Goal: Task Accomplishment & Management: Use online tool/utility

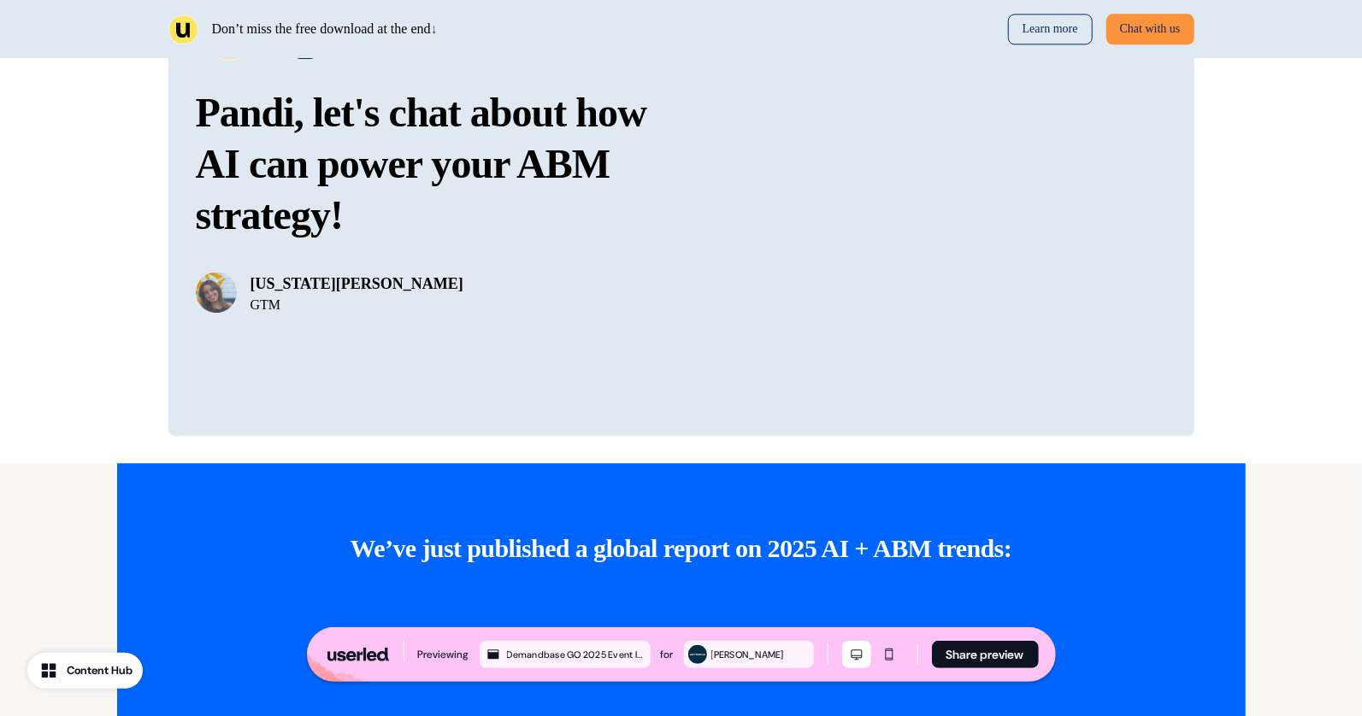
scroll to position [3025, 0]
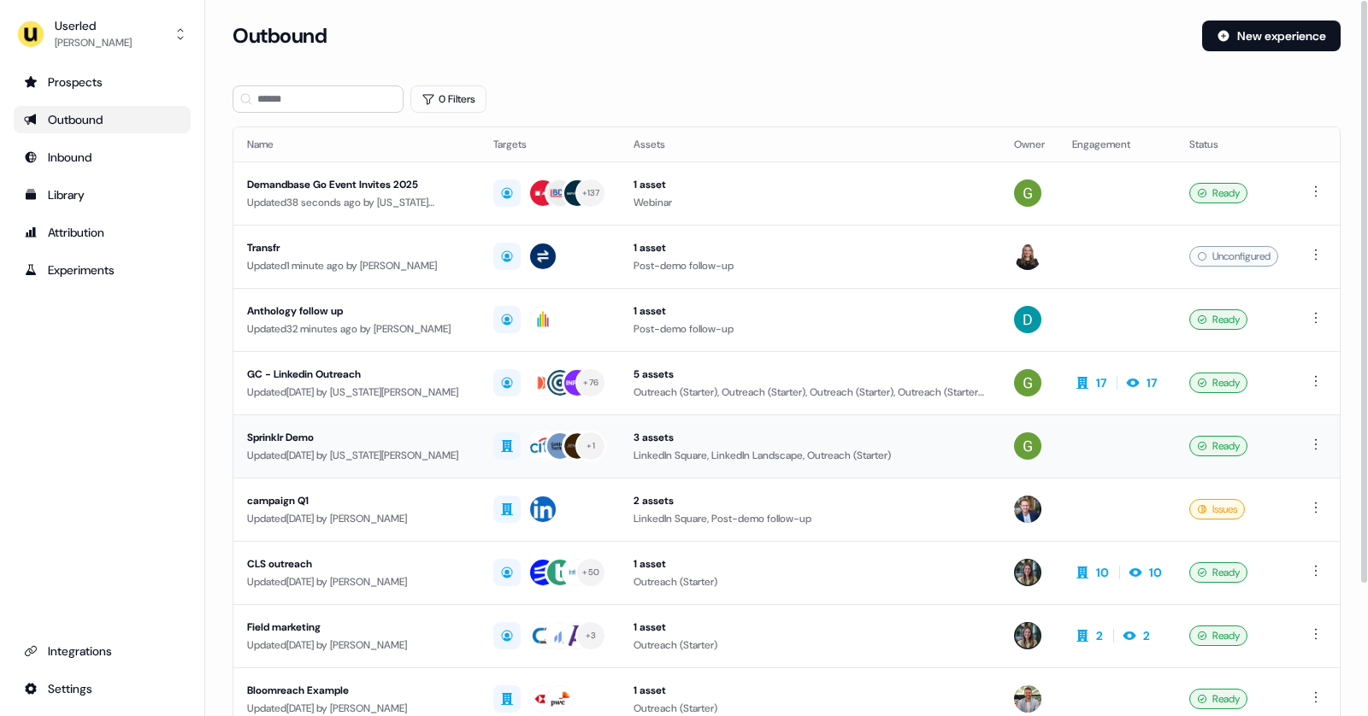
click at [380, 451] on div "Updated 3 days ago by Georgia Cohen" at bounding box center [356, 455] width 219 height 17
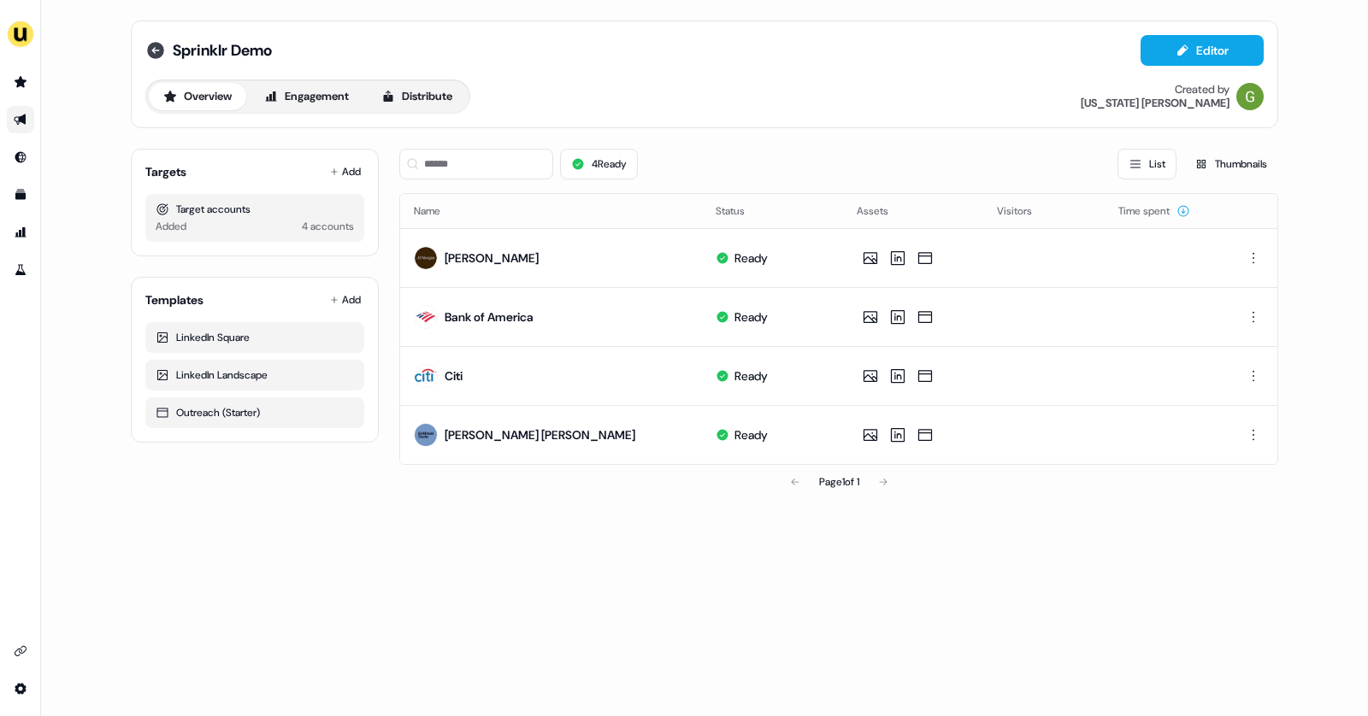
click at [155, 48] on icon at bounding box center [155, 50] width 17 height 17
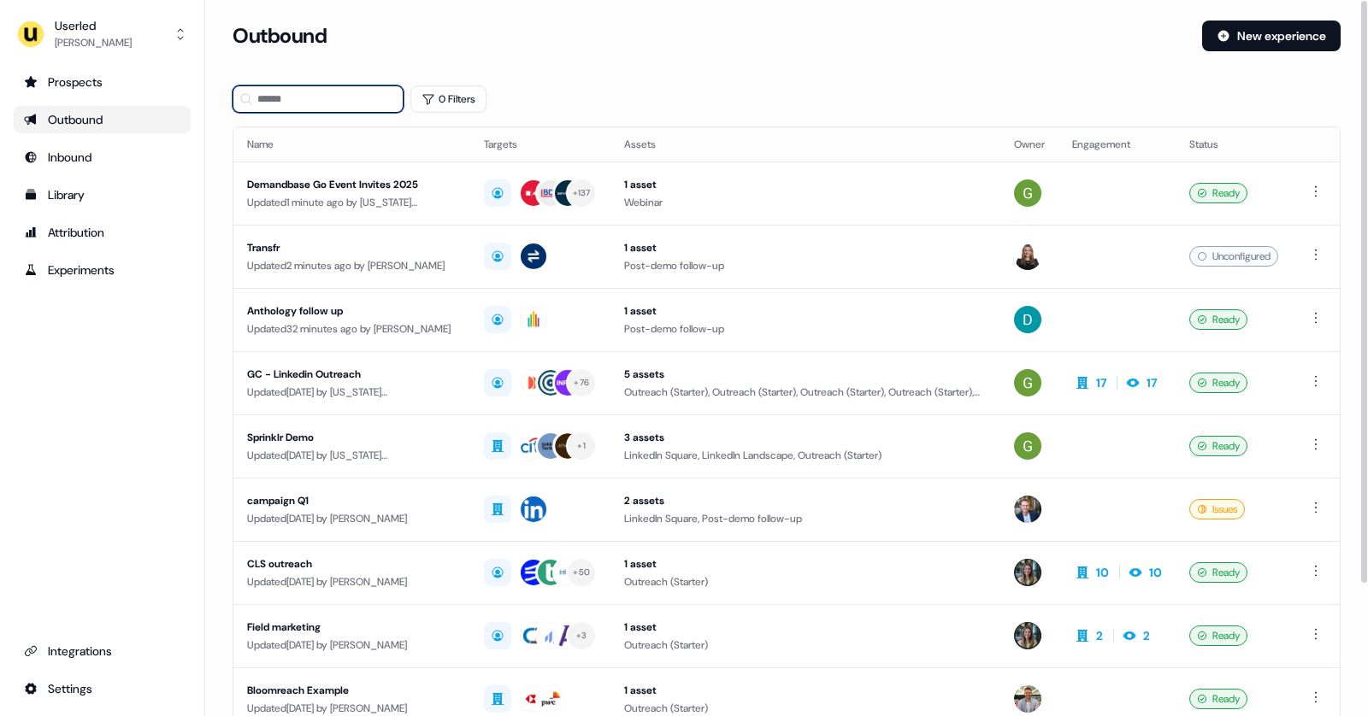
click at [286, 104] on input at bounding box center [318, 98] width 171 height 27
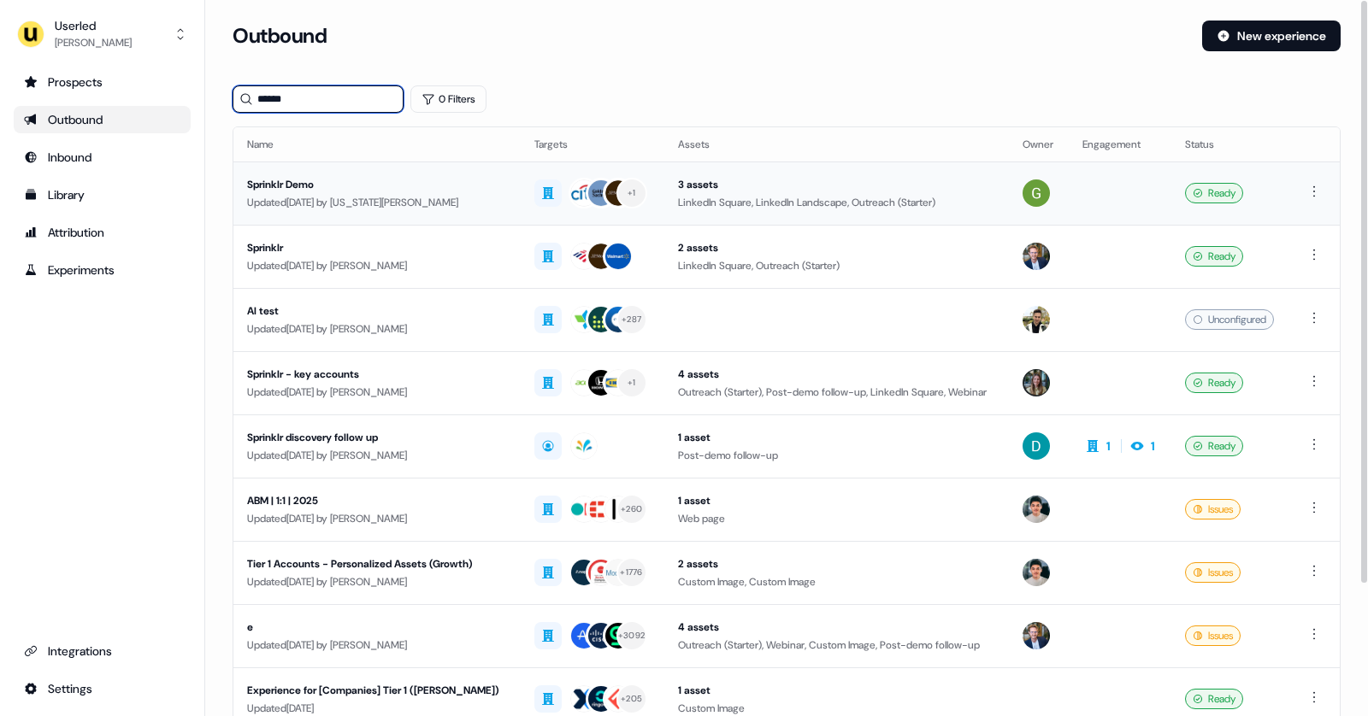
type input "******"
click at [329, 174] on td "Sprinklr Demo Updated 3 days ago by Georgia Cohen" at bounding box center [376, 193] width 287 height 63
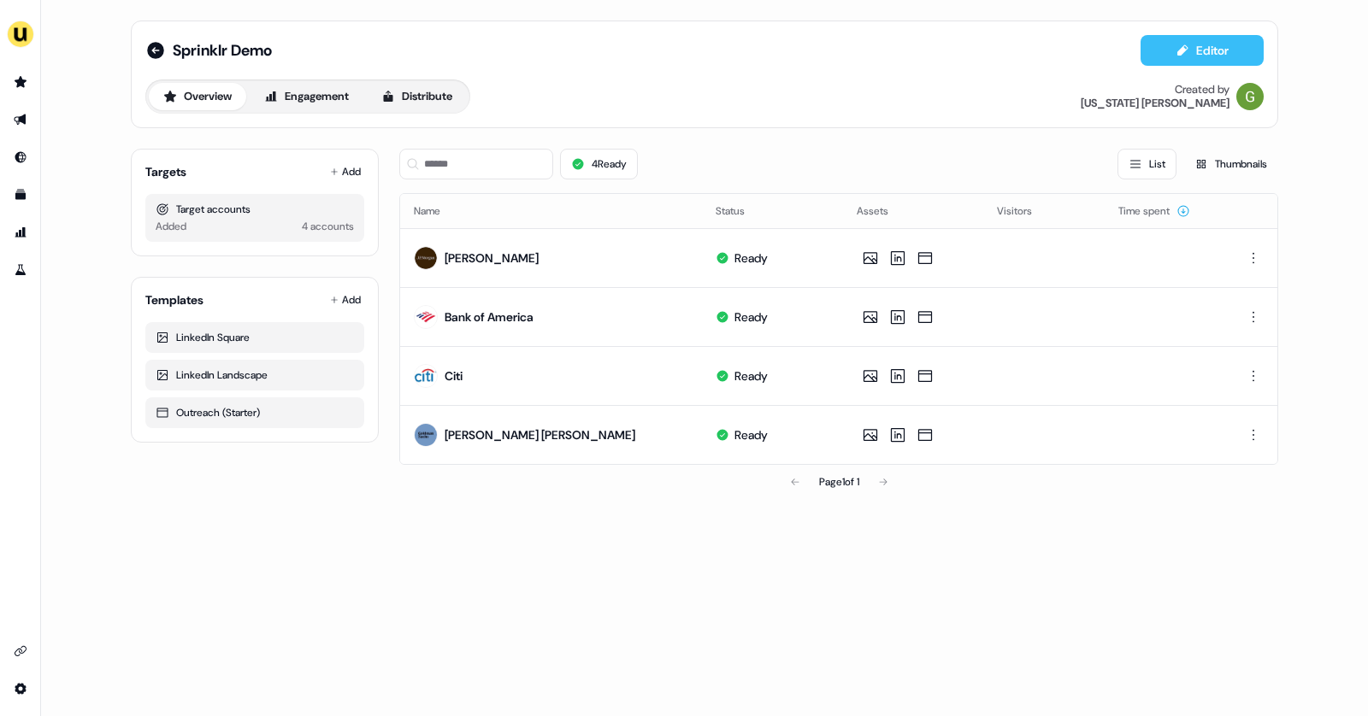
click at [1197, 36] on button "Editor" at bounding box center [1202, 50] width 123 height 31
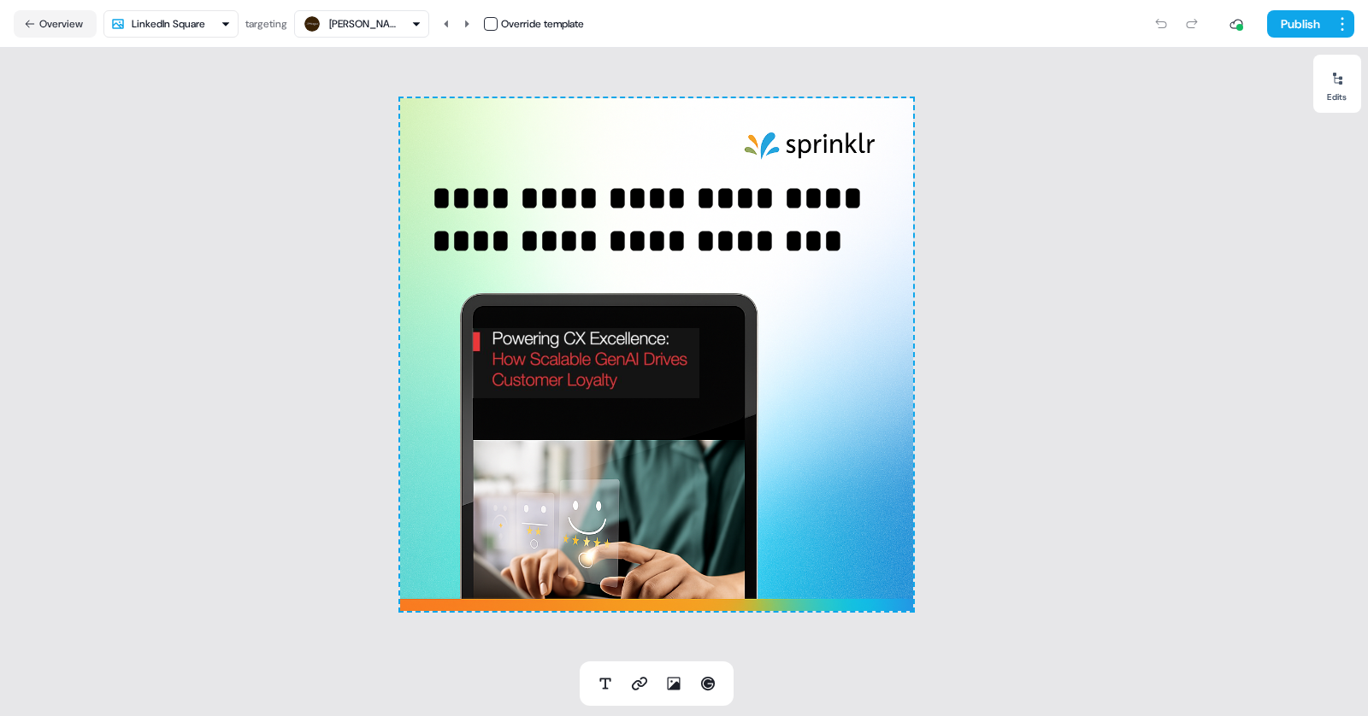
click at [206, 27] on html "**********" at bounding box center [684, 358] width 1368 height 716
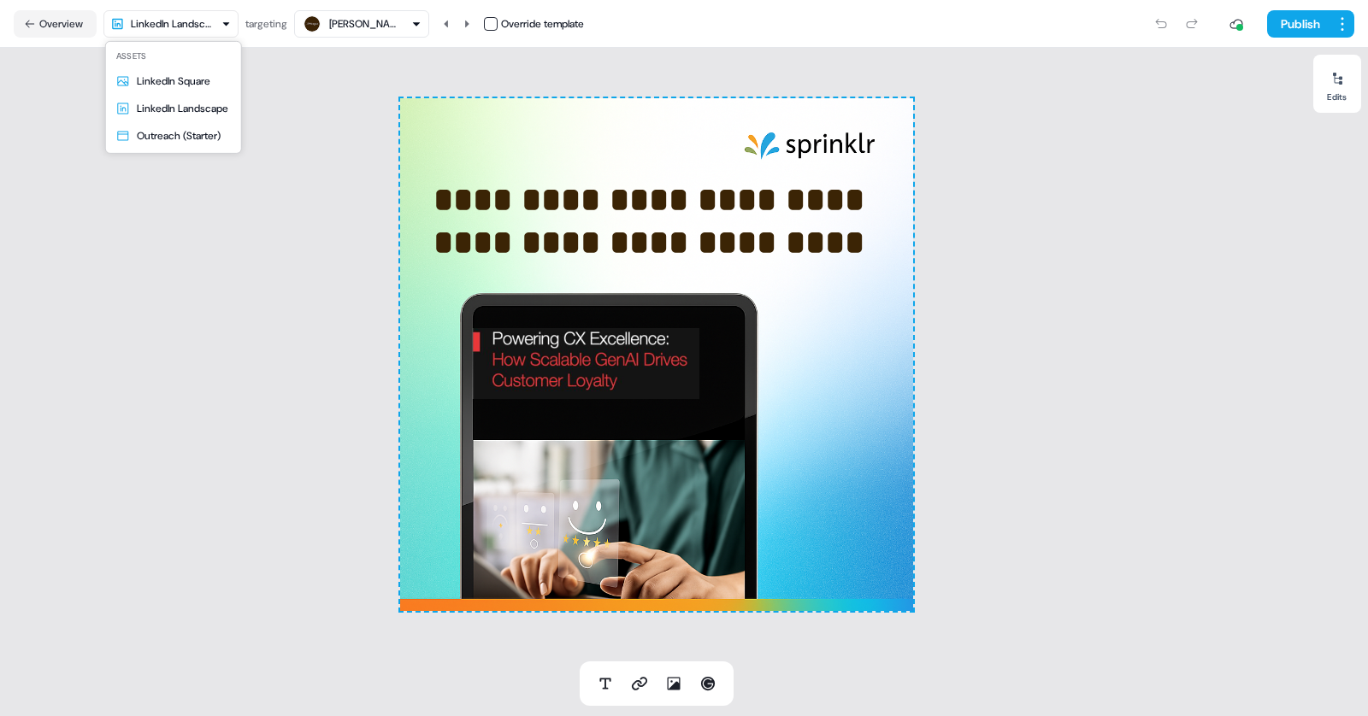
click at [186, 27] on html "**********" at bounding box center [684, 358] width 1368 height 716
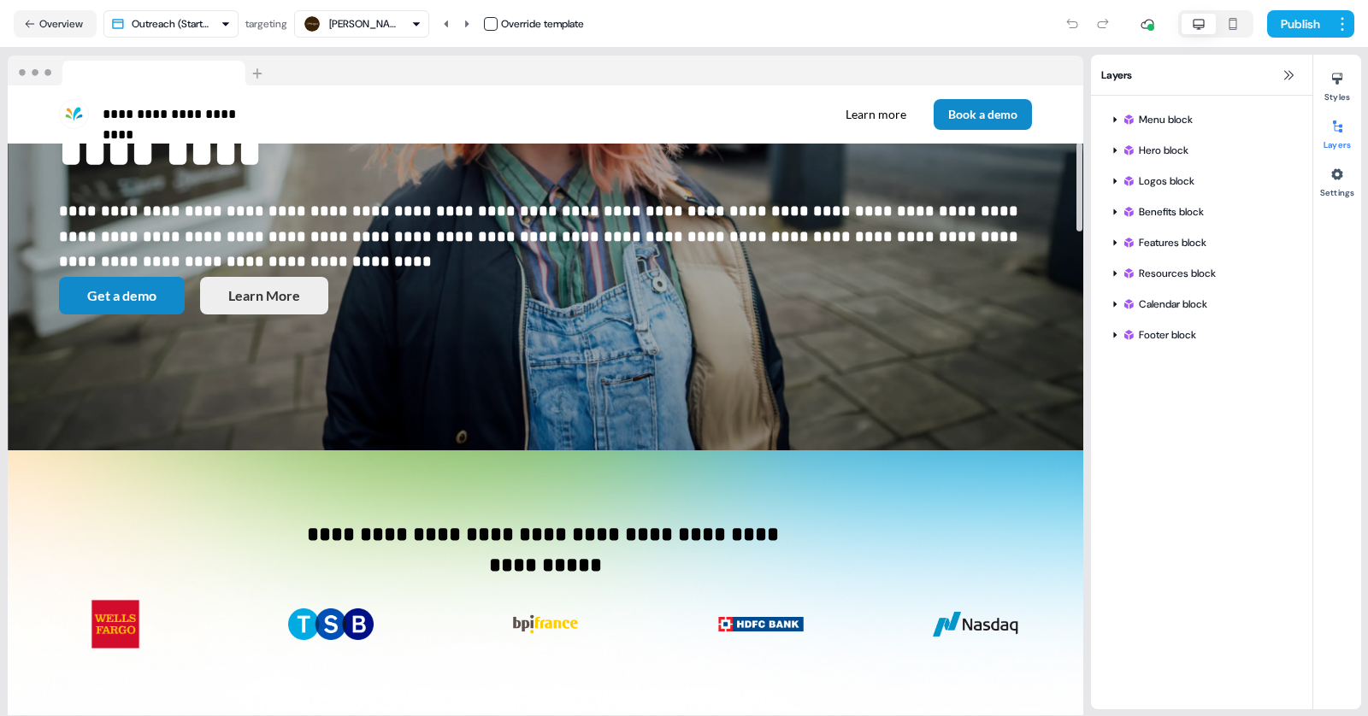
scroll to position [668, 0]
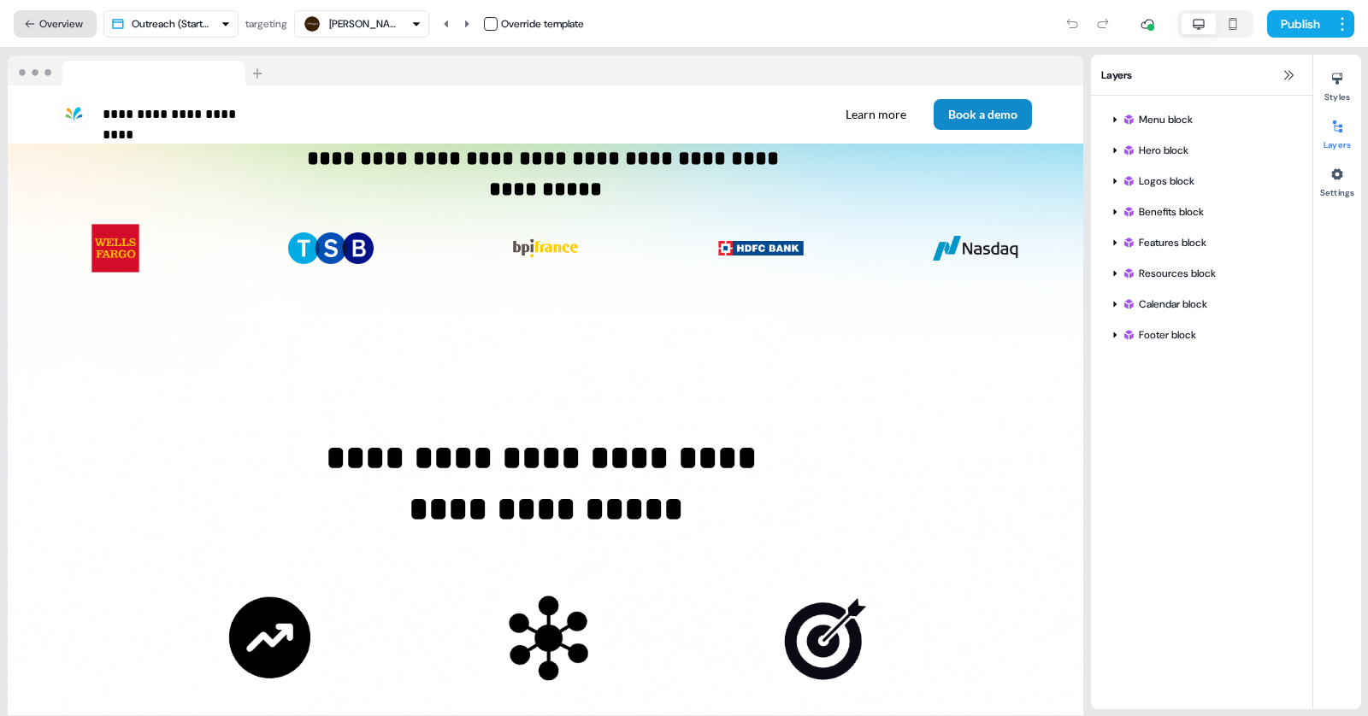
click at [53, 19] on button "Overview" at bounding box center [55, 23] width 83 height 27
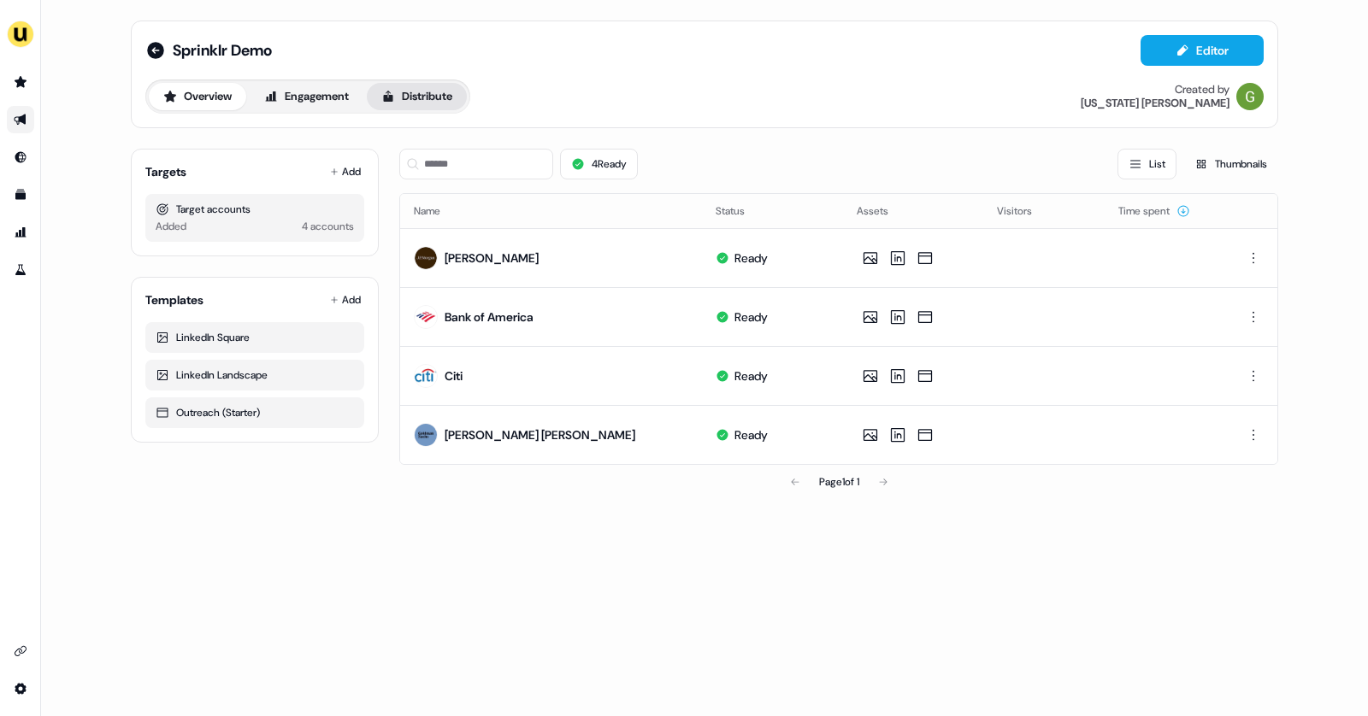
click at [414, 97] on button "Distribute" at bounding box center [417, 96] width 100 height 27
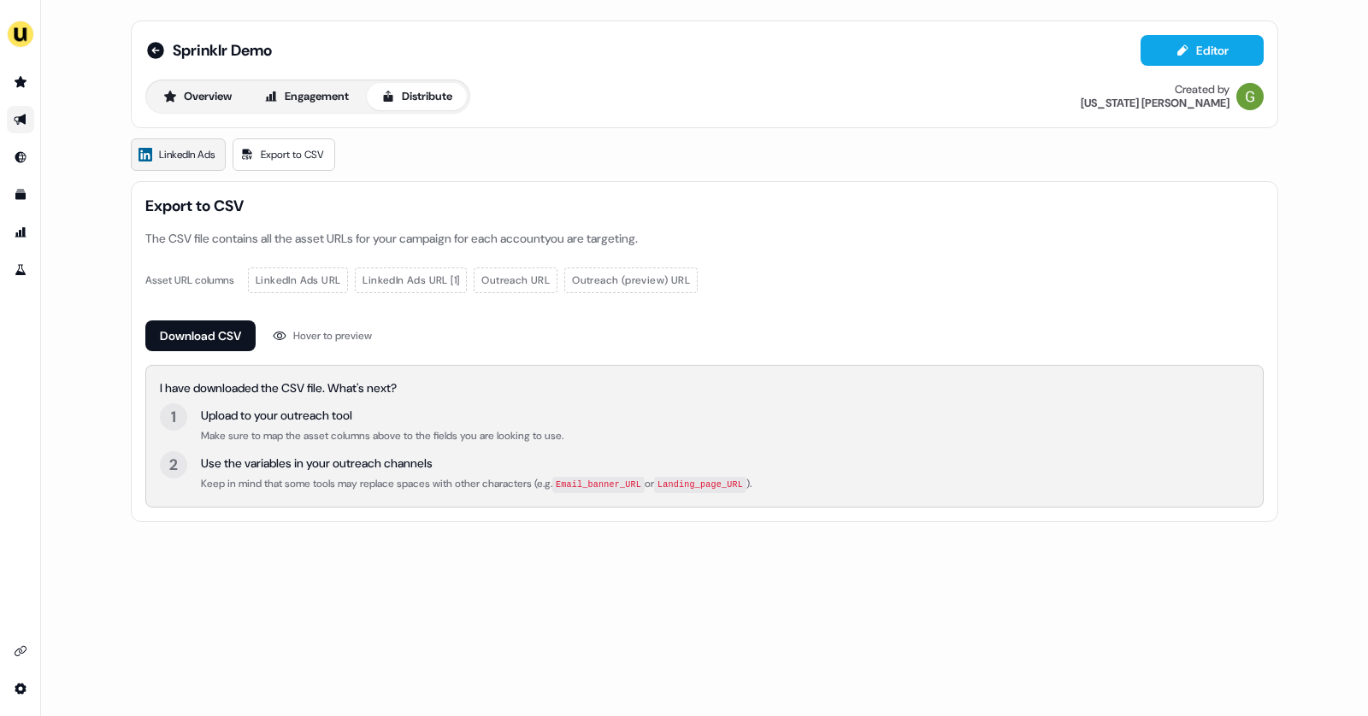
click at [202, 148] on span "LinkedIn Ads" at bounding box center [187, 154] width 56 height 17
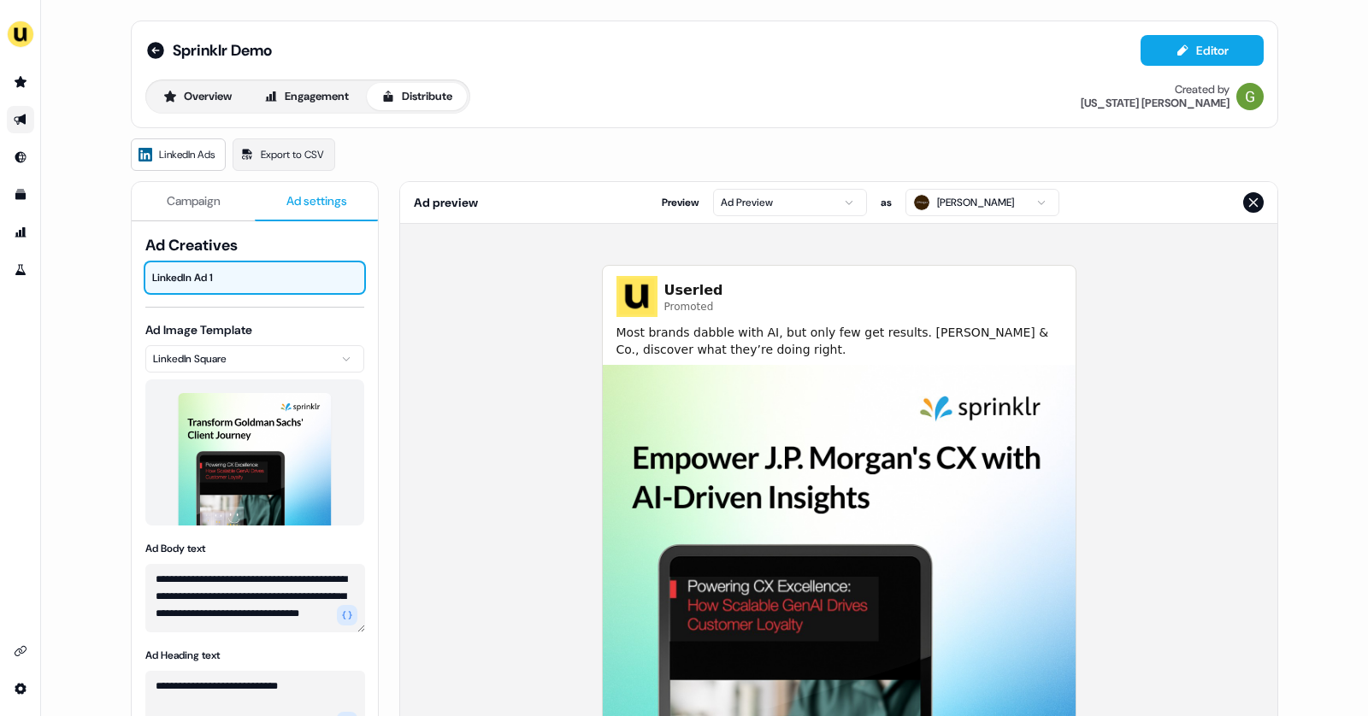
click at [314, 194] on span "Ad settings" at bounding box center [316, 200] width 61 height 17
click at [948, 201] on html "**********" at bounding box center [684, 358] width 1368 height 716
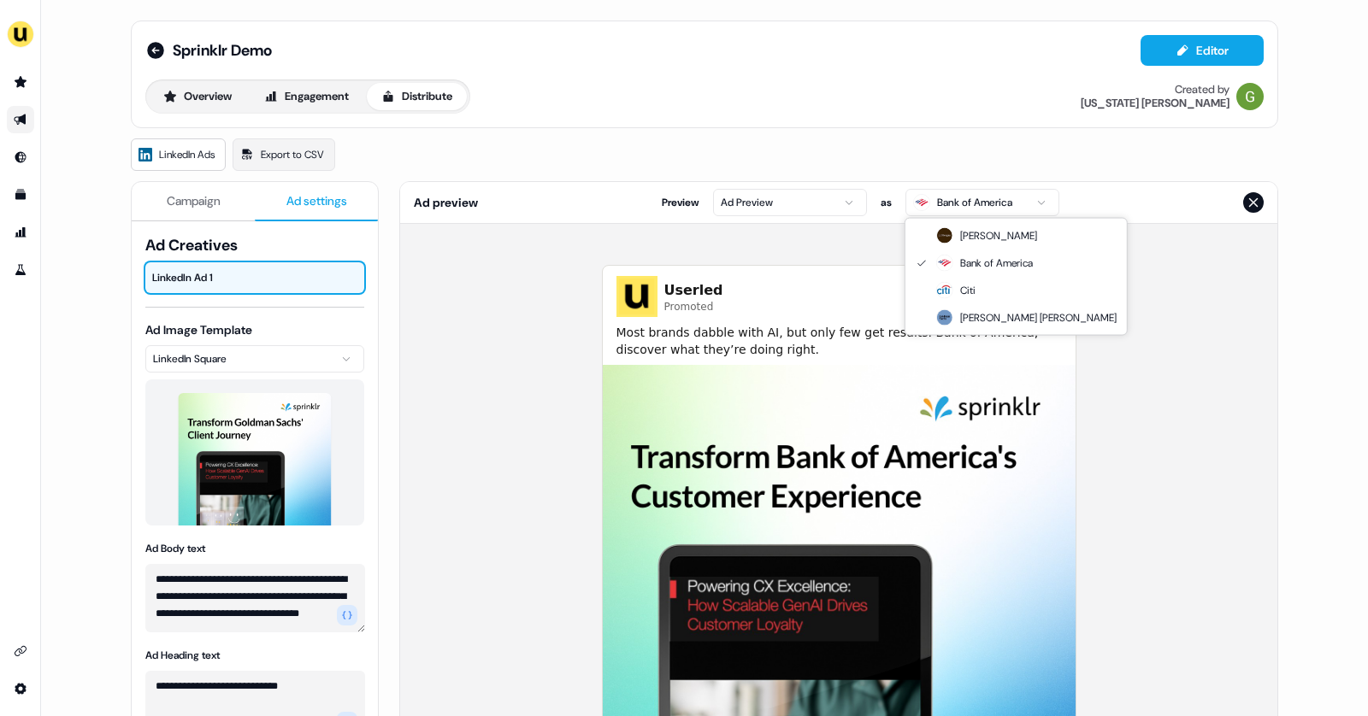
click at [975, 193] on html "**********" at bounding box center [684, 358] width 1368 height 716
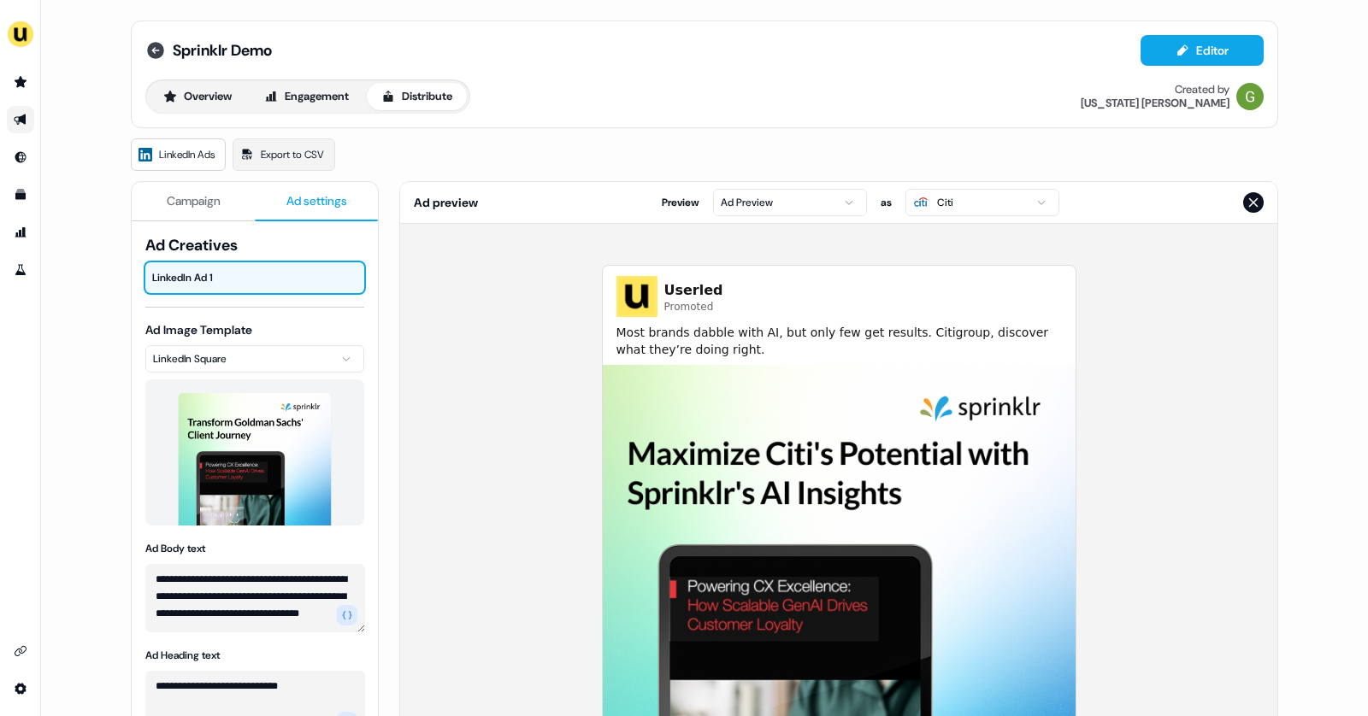
click at [156, 51] on icon at bounding box center [155, 50] width 17 height 17
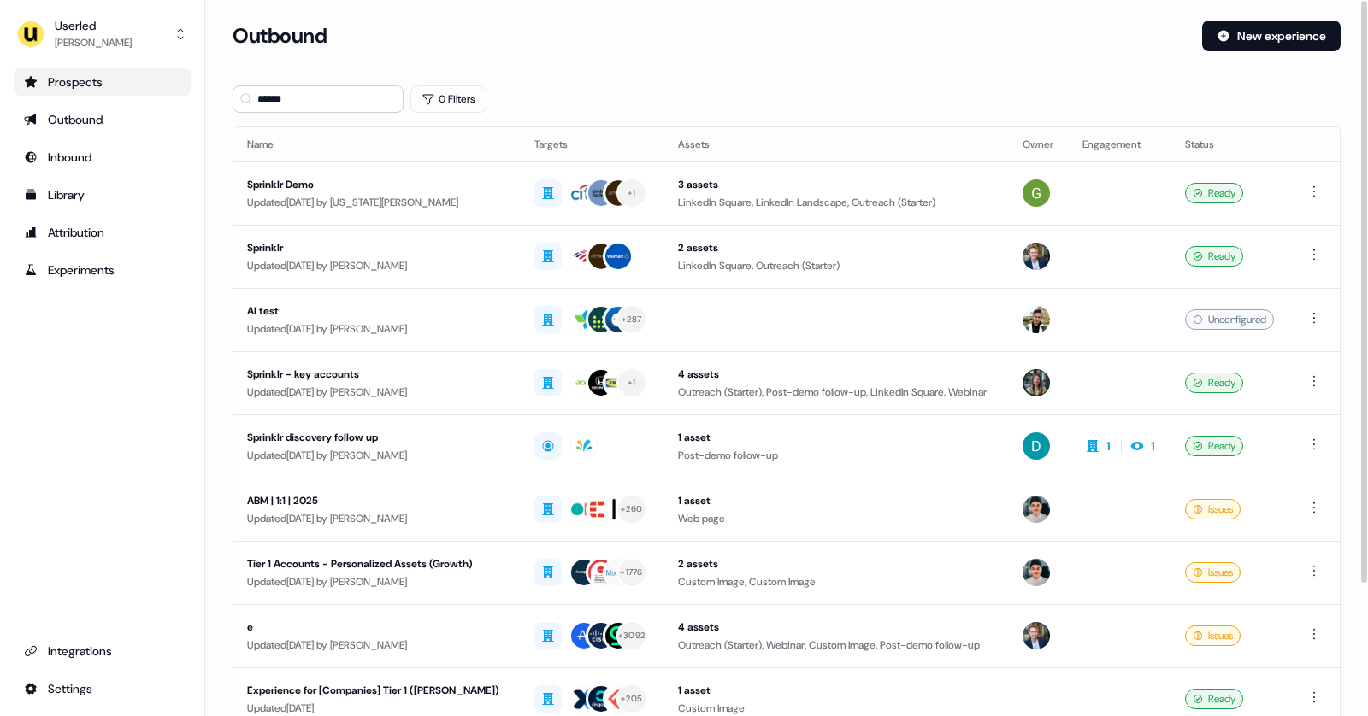
click at [80, 80] on div "Prospects" at bounding box center [102, 82] width 156 height 17
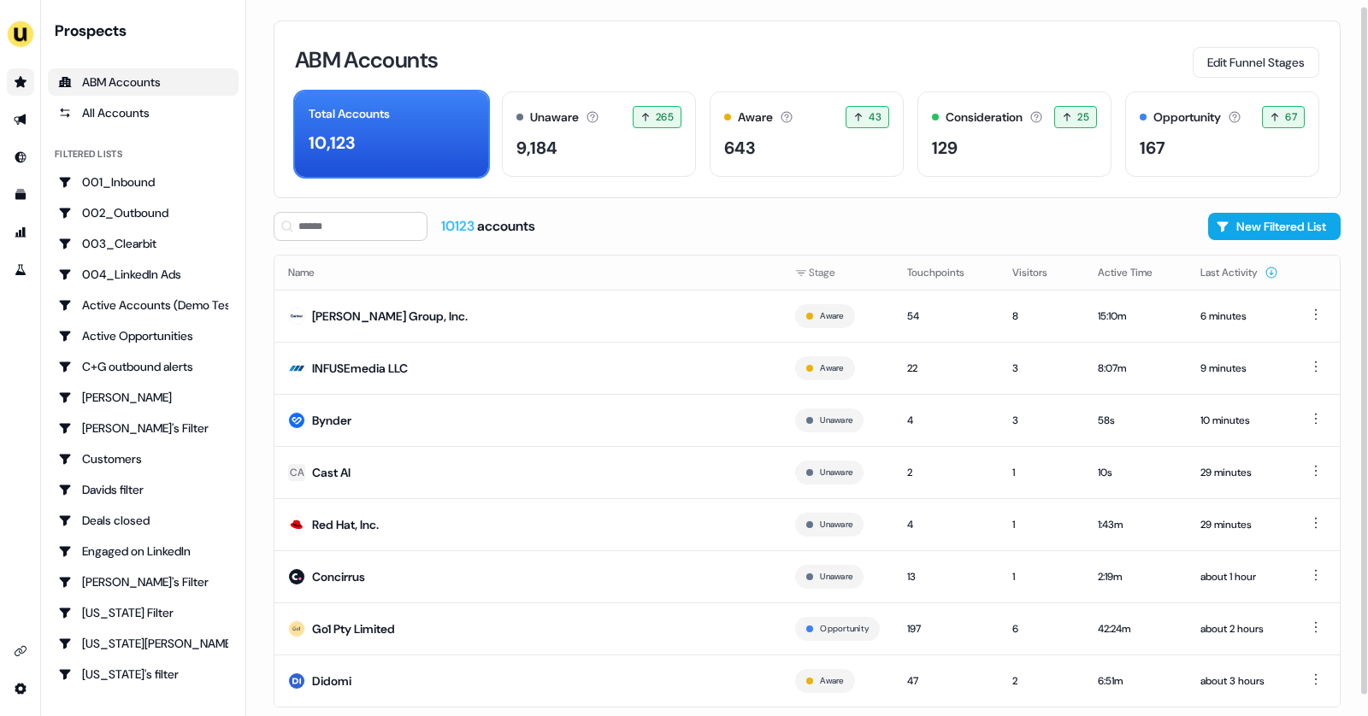
scroll to position [28, 0]
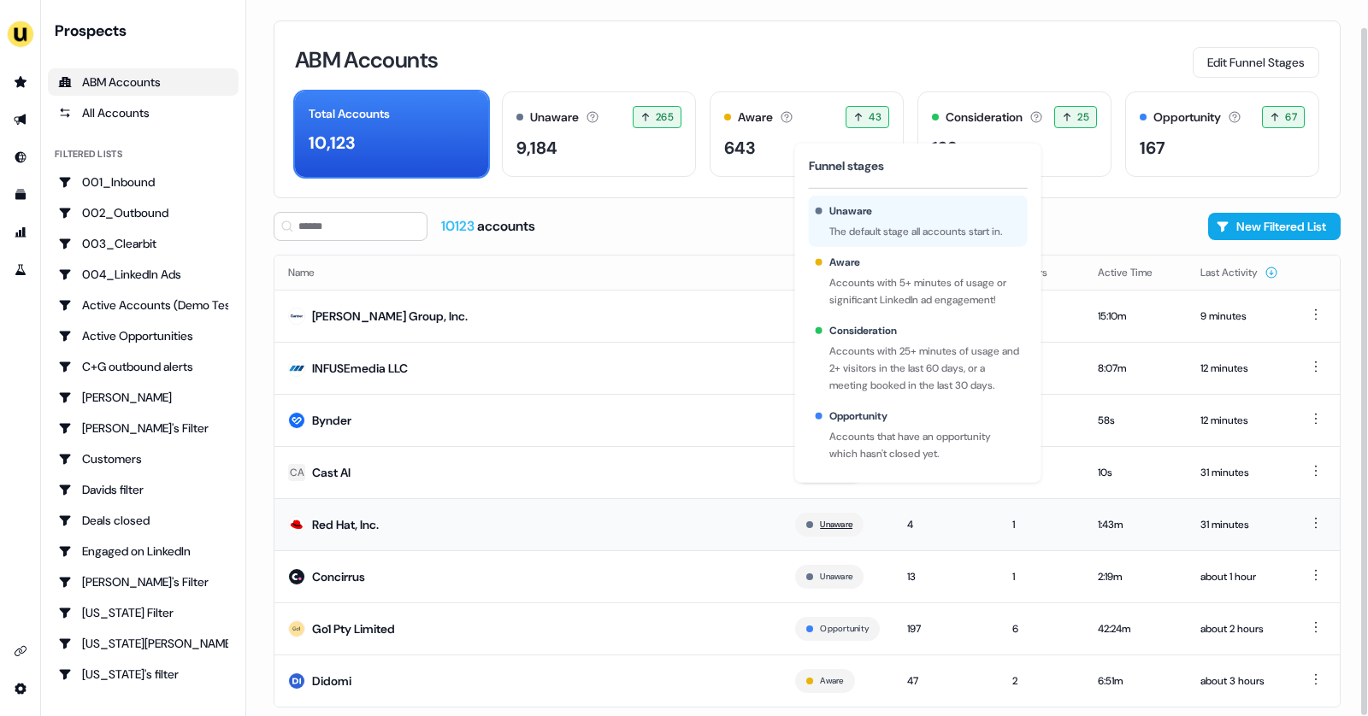
scroll to position [28, 0]
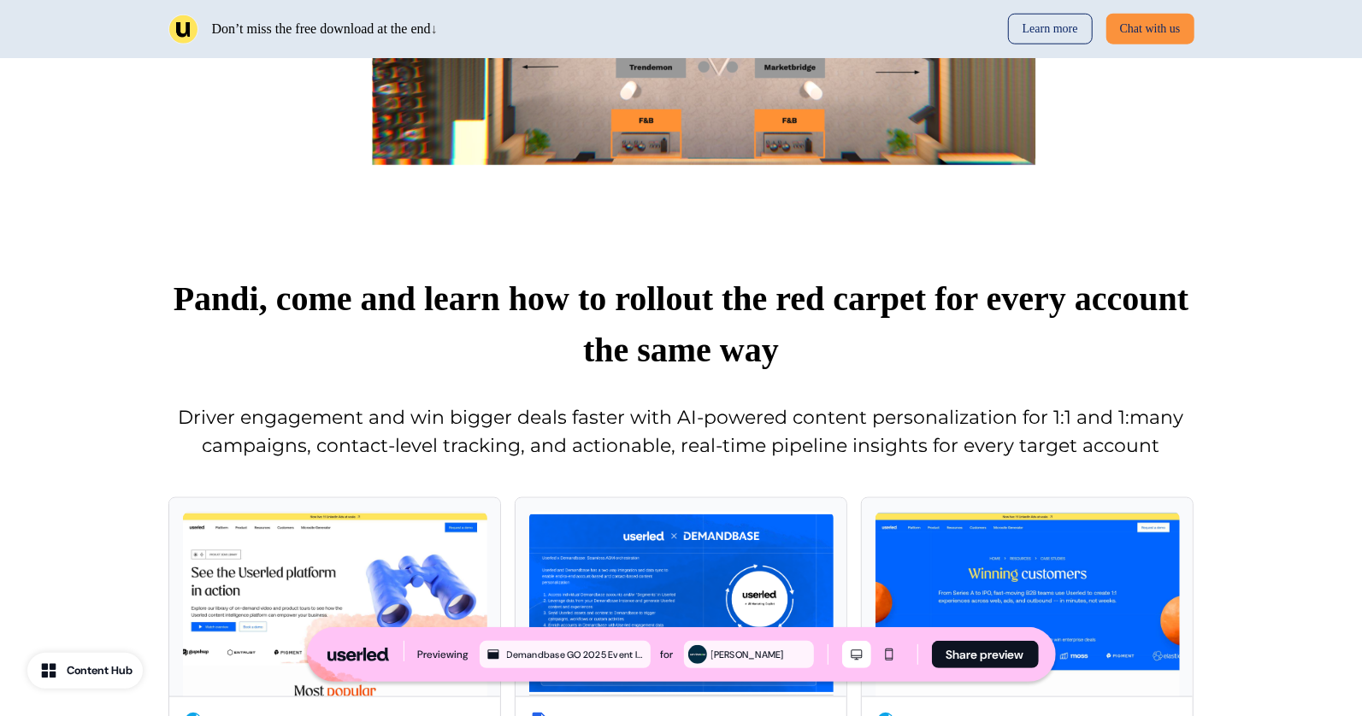
scroll to position [1102, 0]
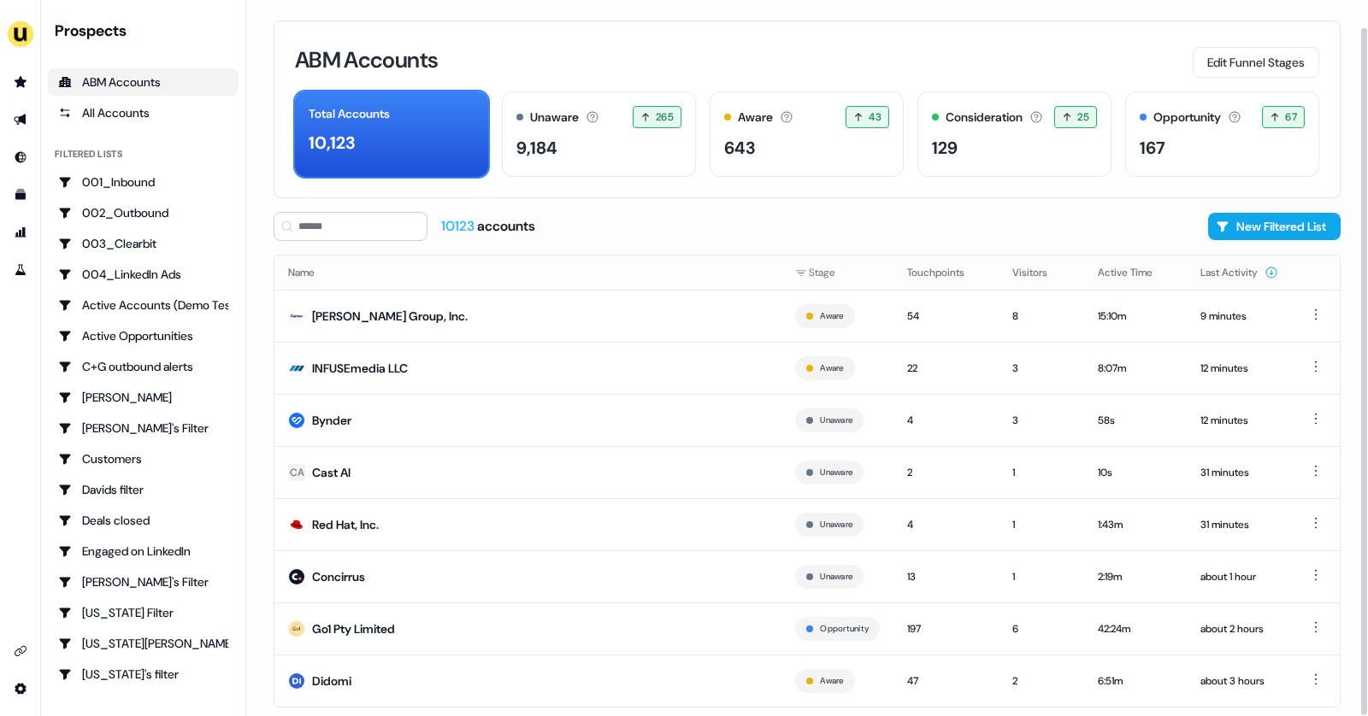
scroll to position [28, 0]
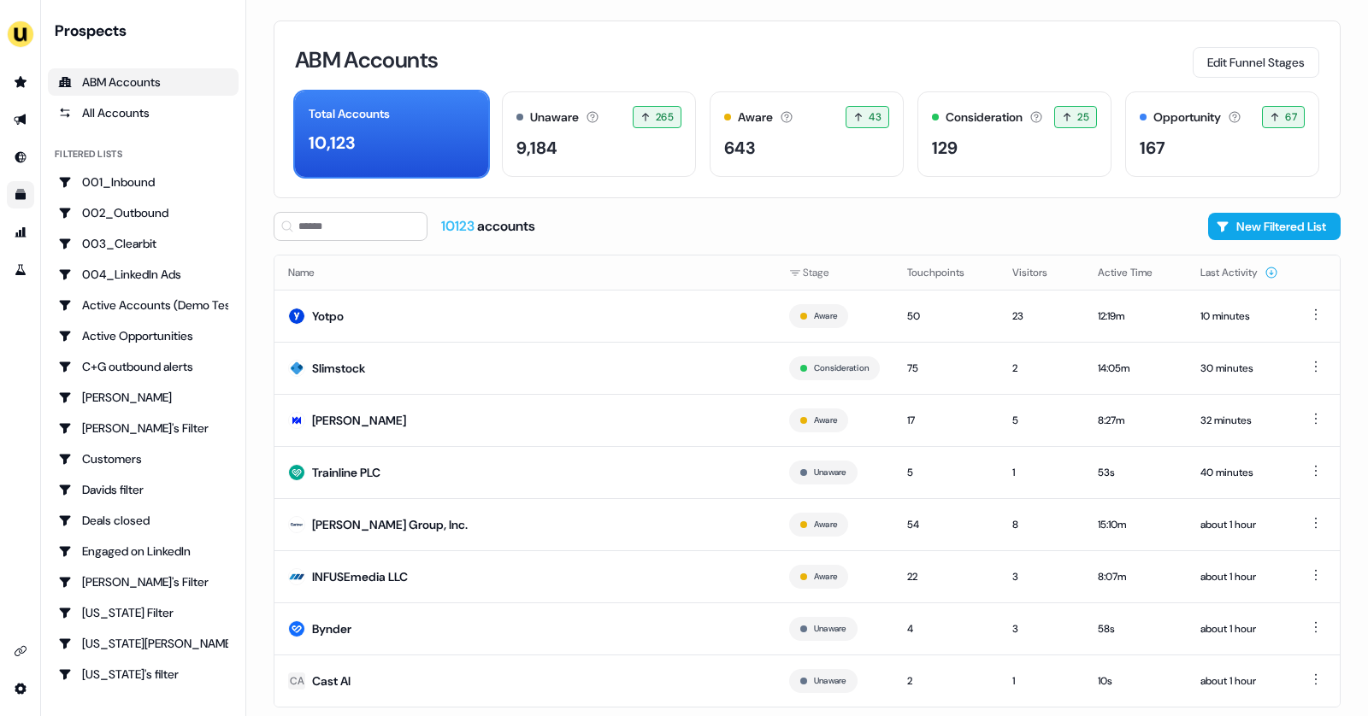
click at [21, 184] on link "Go to templates" at bounding box center [20, 194] width 27 height 27
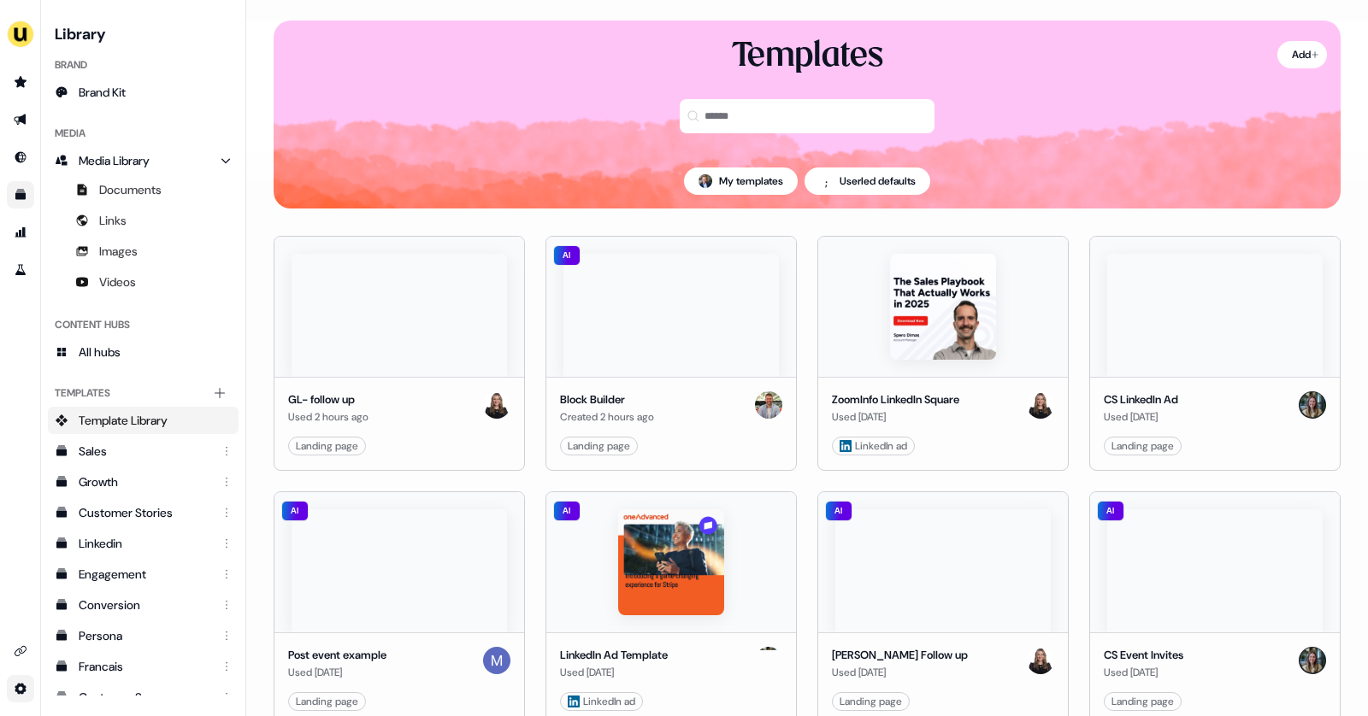
click at [27, 687] on html "For the best experience switch devices to a bigger screen. Go to Userled.io Lib…" at bounding box center [684, 358] width 1368 height 716
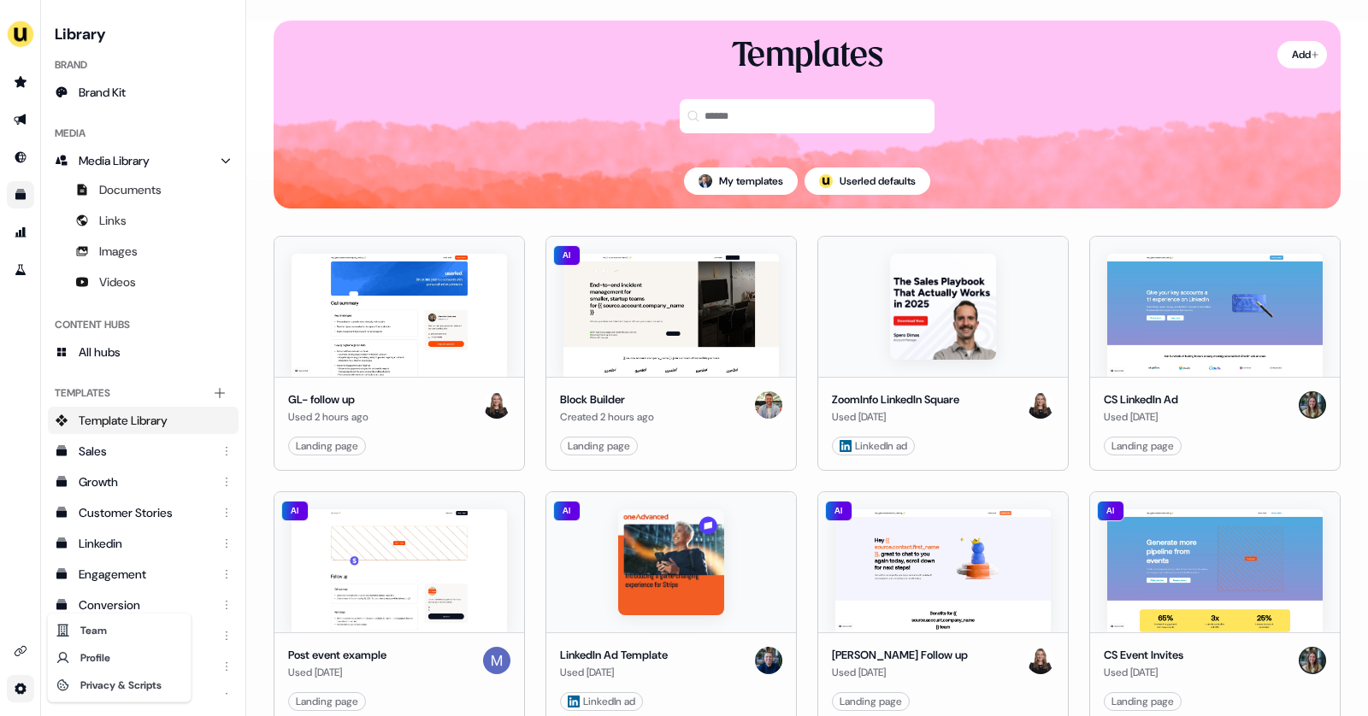
click at [19, 539] on html "For the best experience switch devices to a bigger screen. Go to Userled.io Lib…" at bounding box center [684, 358] width 1368 height 716
click at [20, 651] on icon "Go to integrations" at bounding box center [21, 652] width 14 height 14
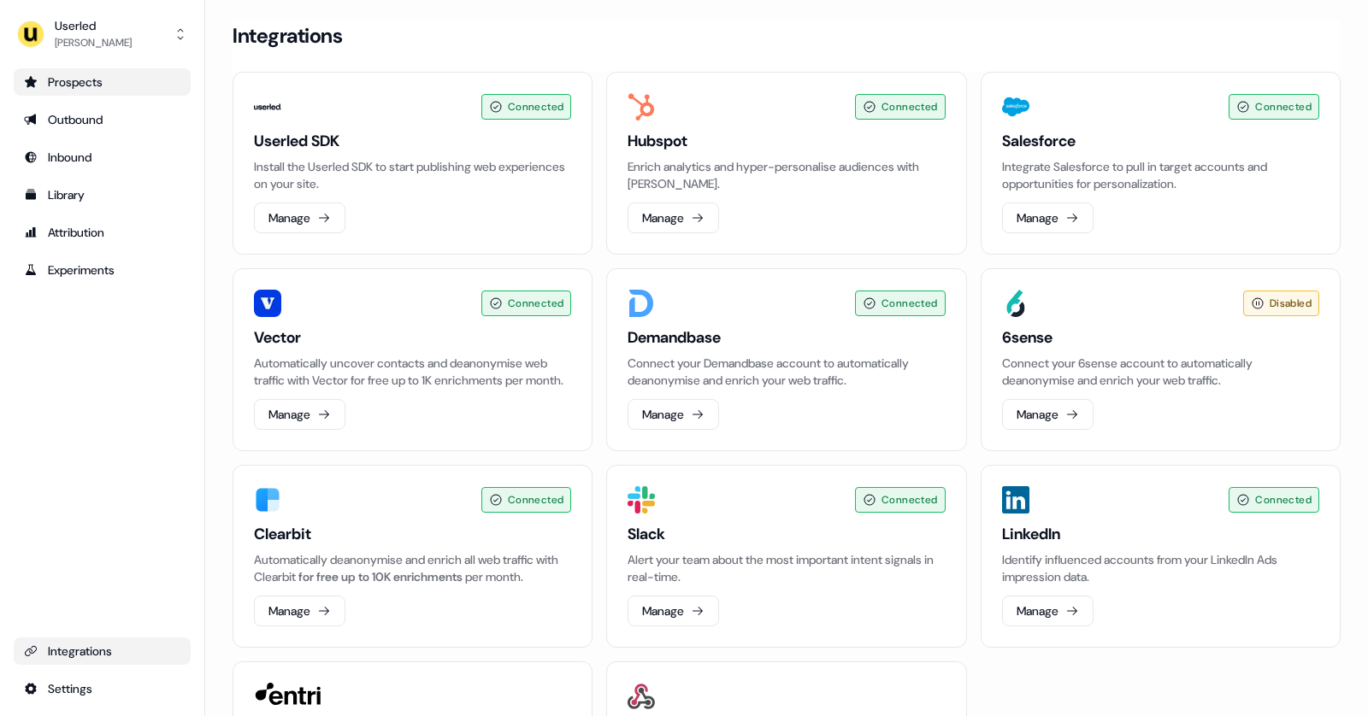
click at [74, 81] on div "Prospects" at bounding box center [102, 82] width 156 height 17
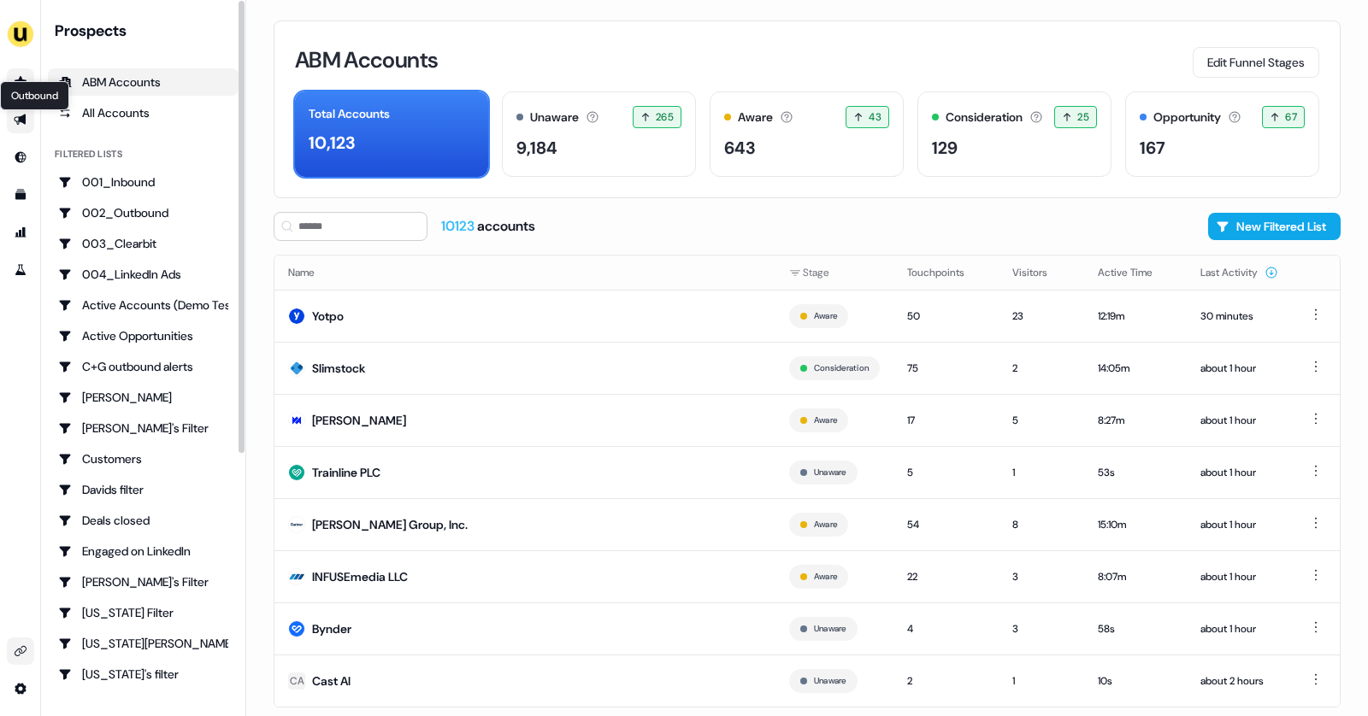
click at [18, 116] on icon "Go to outbound experience" at bounding box center [21, 120] width 14 height 14
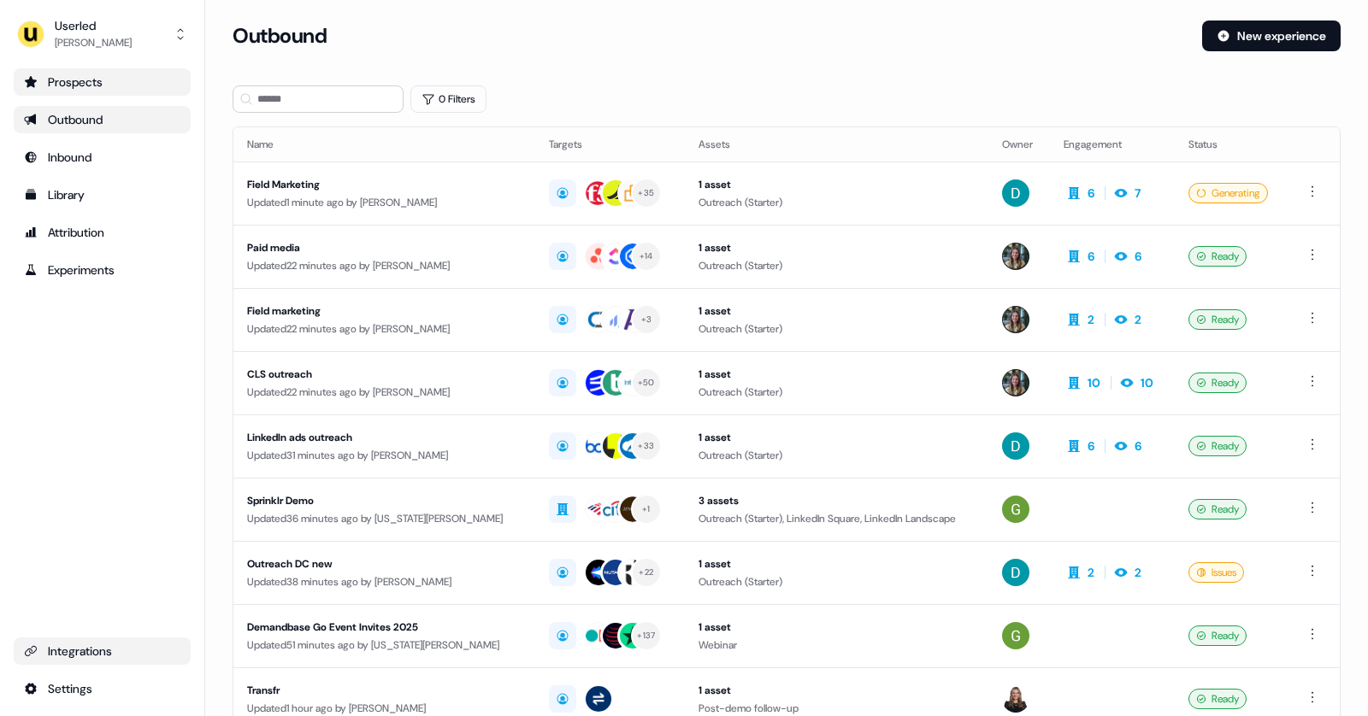
click at [89, 99] on ul "Prospects Outbound Inbound Library Attribution Experiments" at bounding box center [102, 175] width 177 height 215
click at [84, 89] on div "Prospects" at bounding box center [102, 82] width 156 height 17
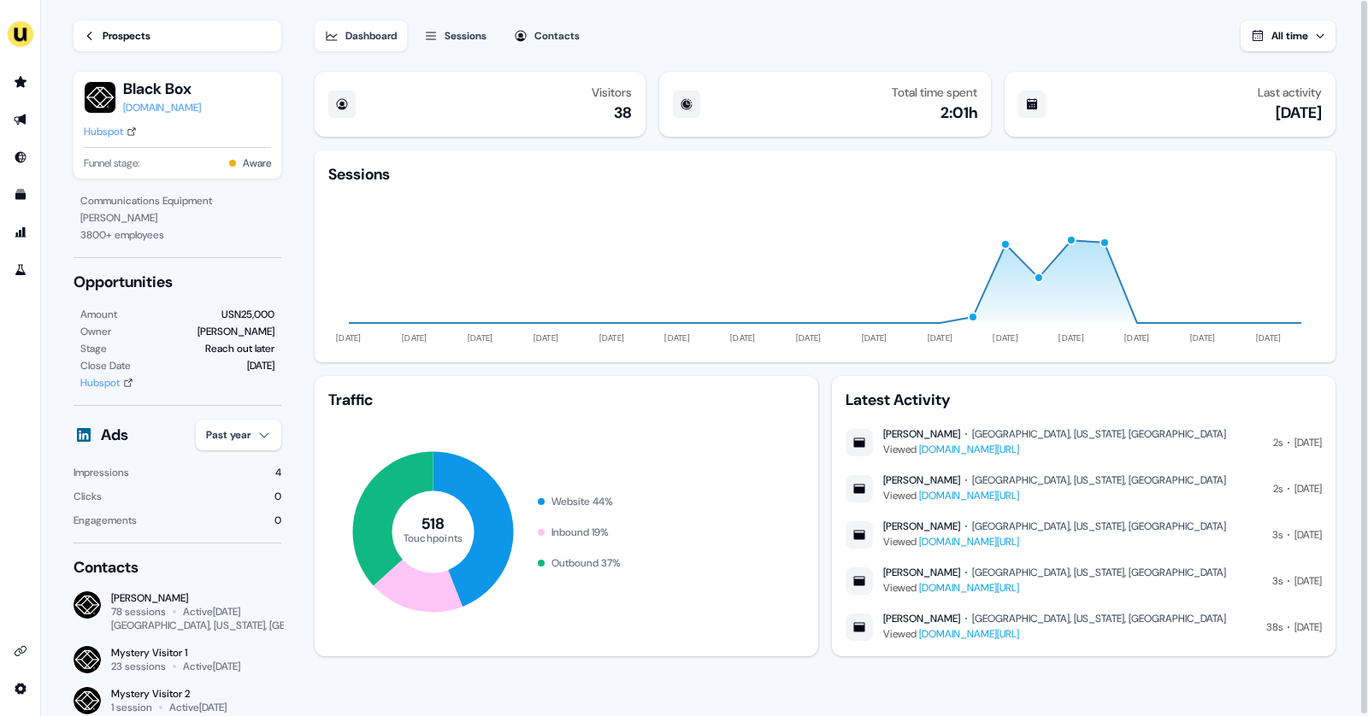
click at [101, 36] on link "Prospects" at bounding box center [178, 36] width 208 height 31
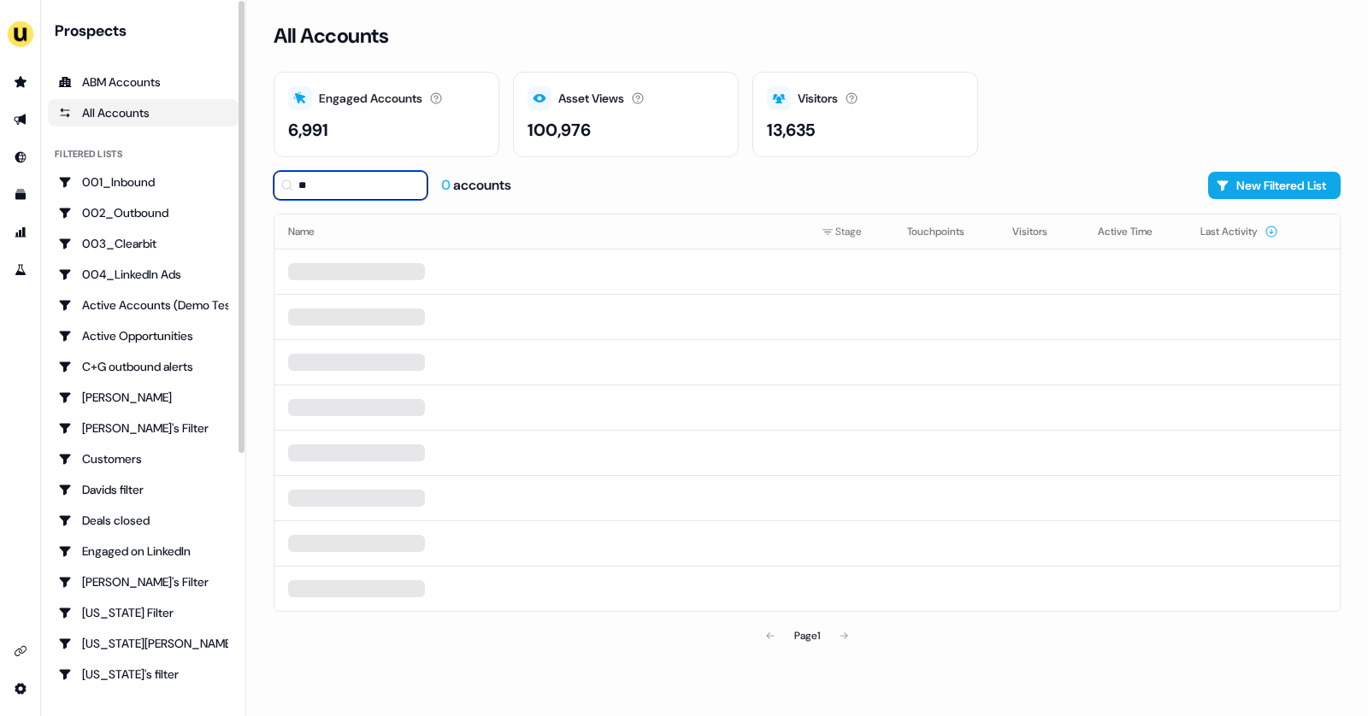
click at [335, 188] on input "**" at bounding box center [351, 185] width 154 height 29
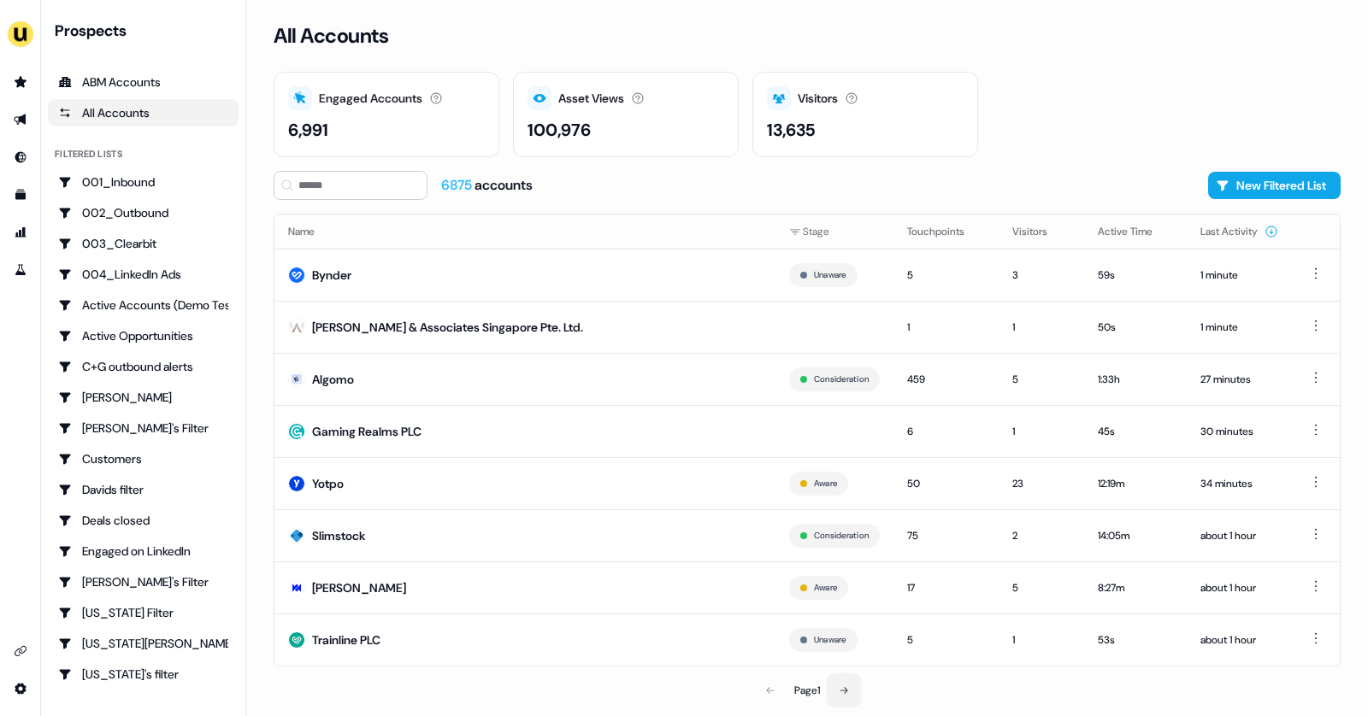
click at [829, 684] on button at bounding box center [844, 691] width 34 height 34
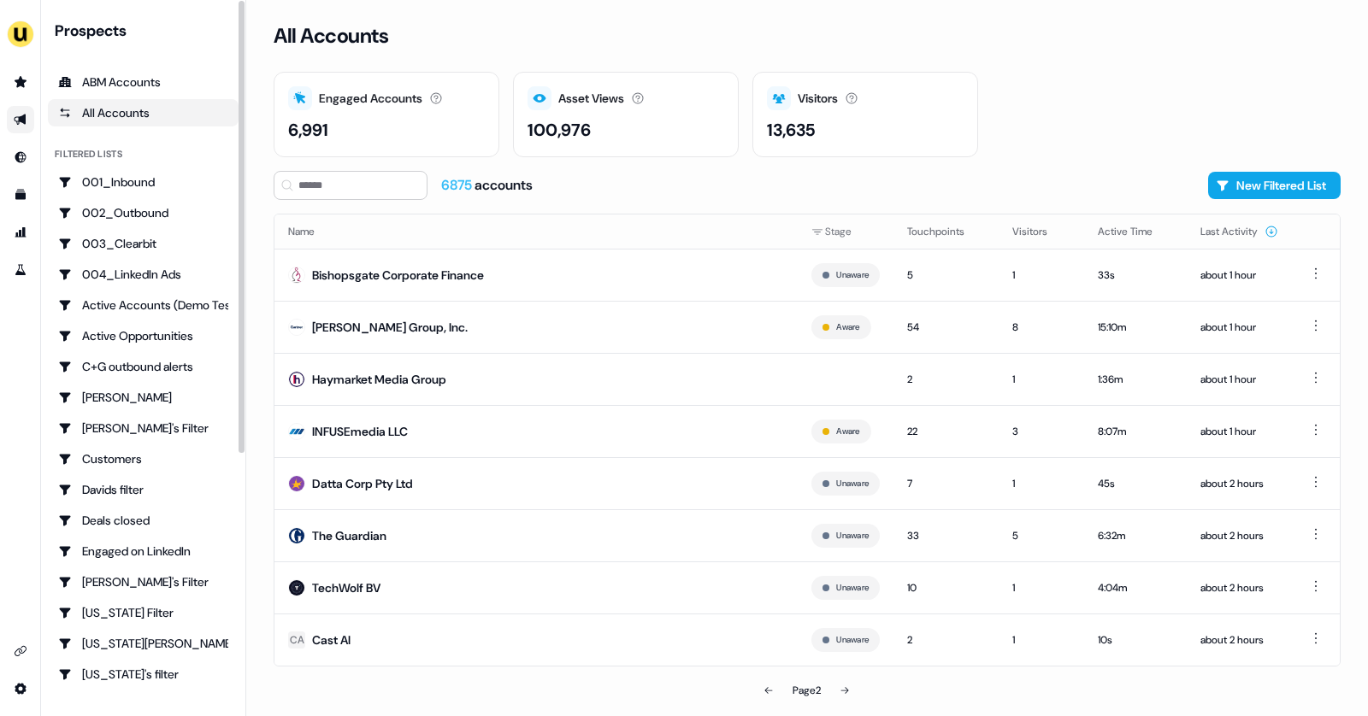
click at [9, 123] on link "Go to outbound experience" at bounding box center [20, 119] width 27 height 27
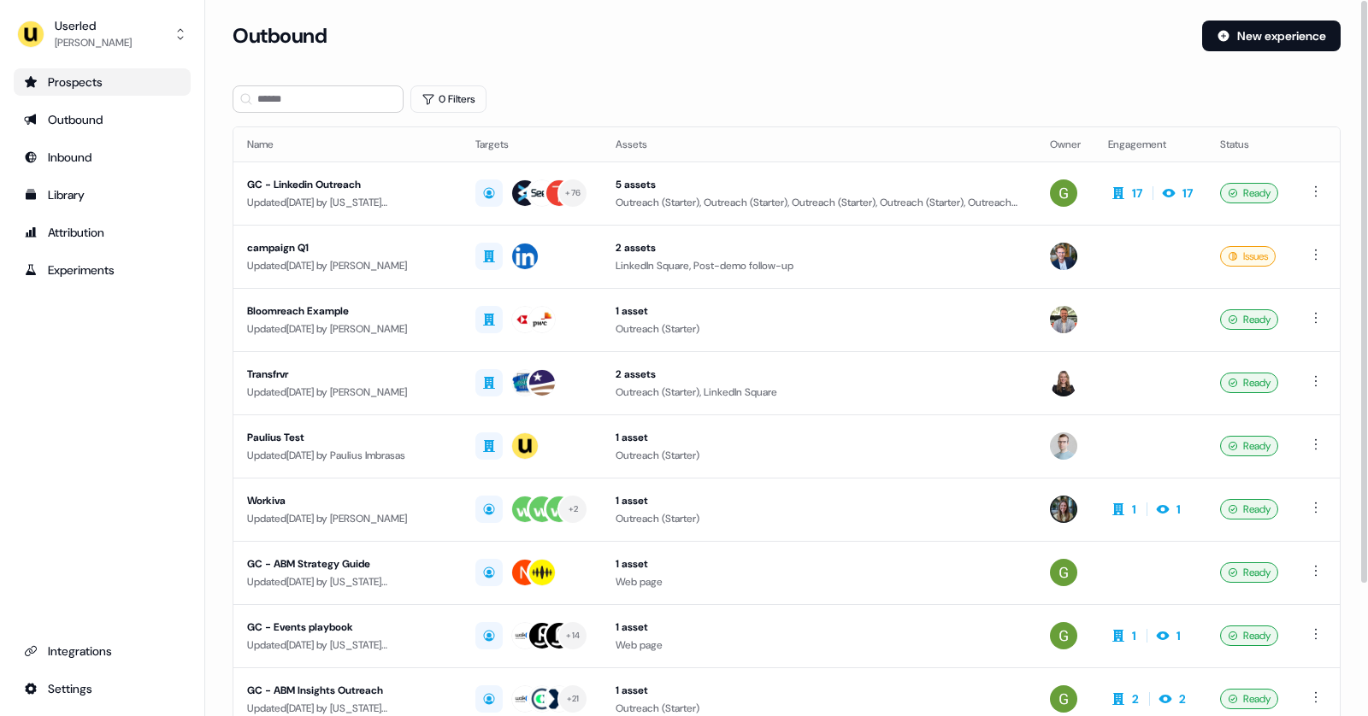
click at [113, 86] on div "Prospects" at bounding box center [102, 82] width 156 height 17
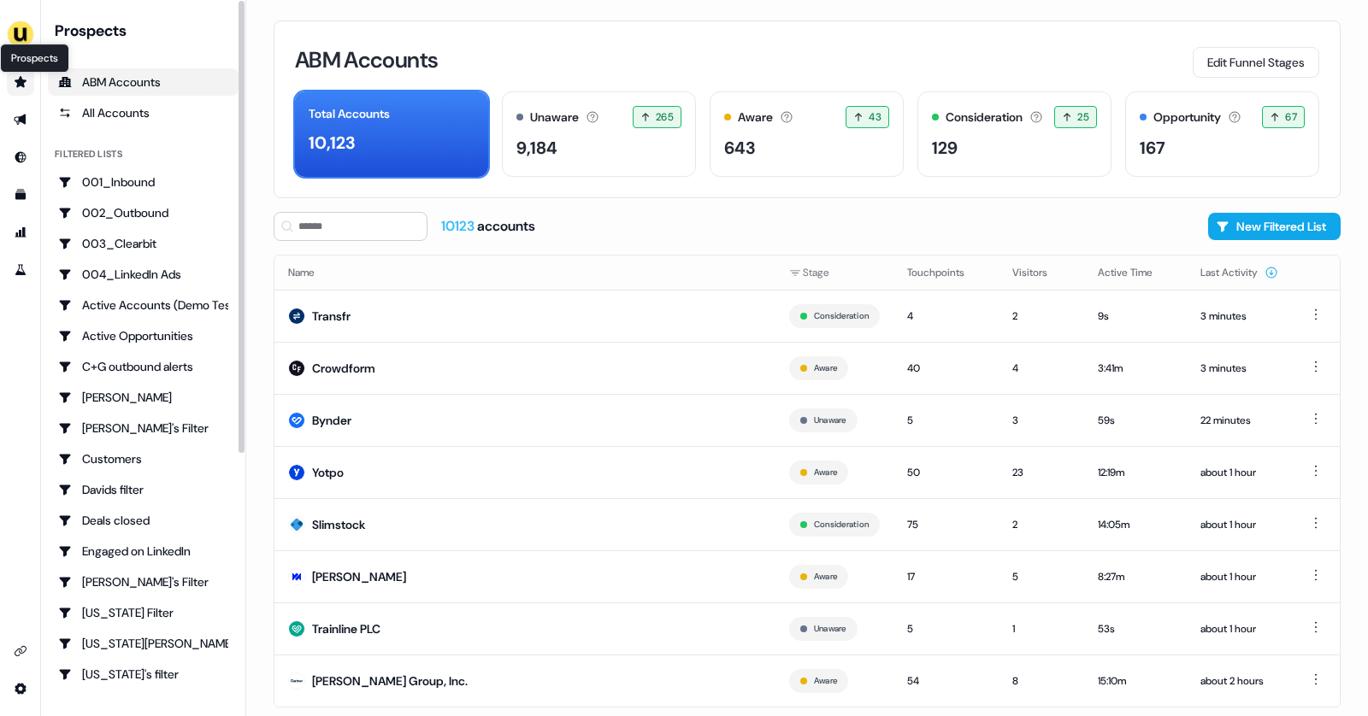
click at [27, 78] on icon "Go to prospects" at bounding box center [21, 82] width 14 height 14
